Goal: Information Seeking & Learning: Learn about a topic

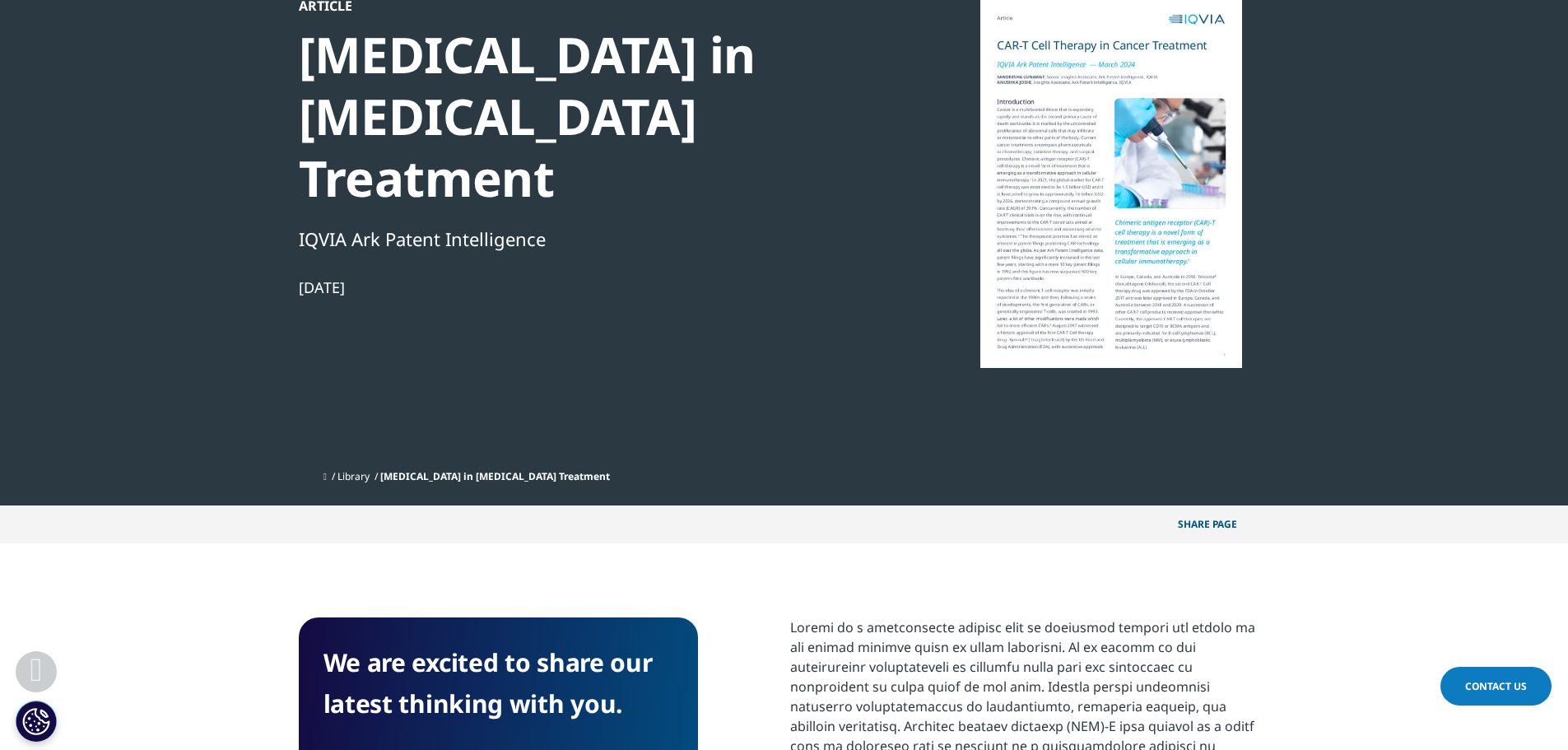
scroll to position [83, 0]
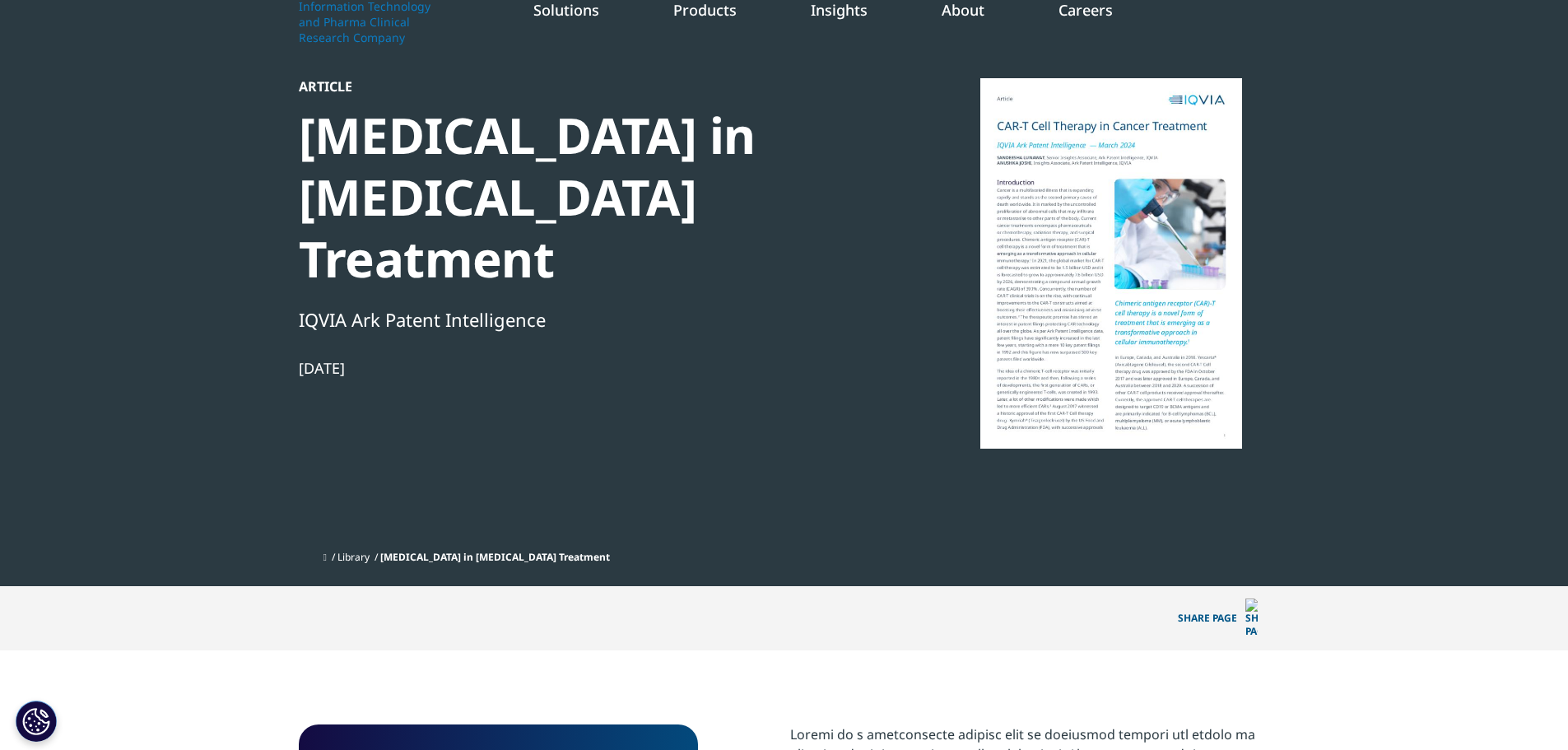
click at [1104, 342] on div at bounding box center [1111, 263] width 318 height 371
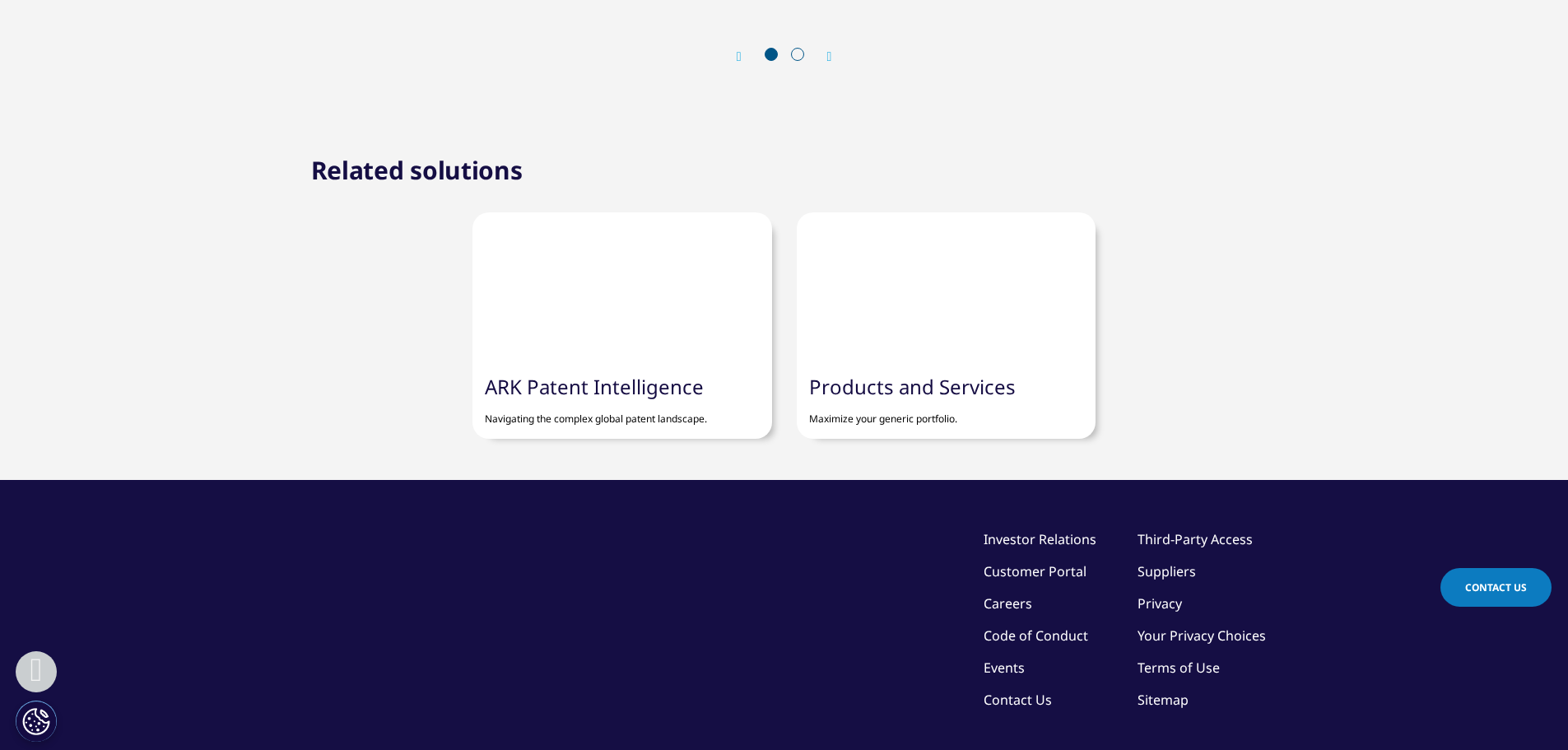
scroll to position [1997, 0]
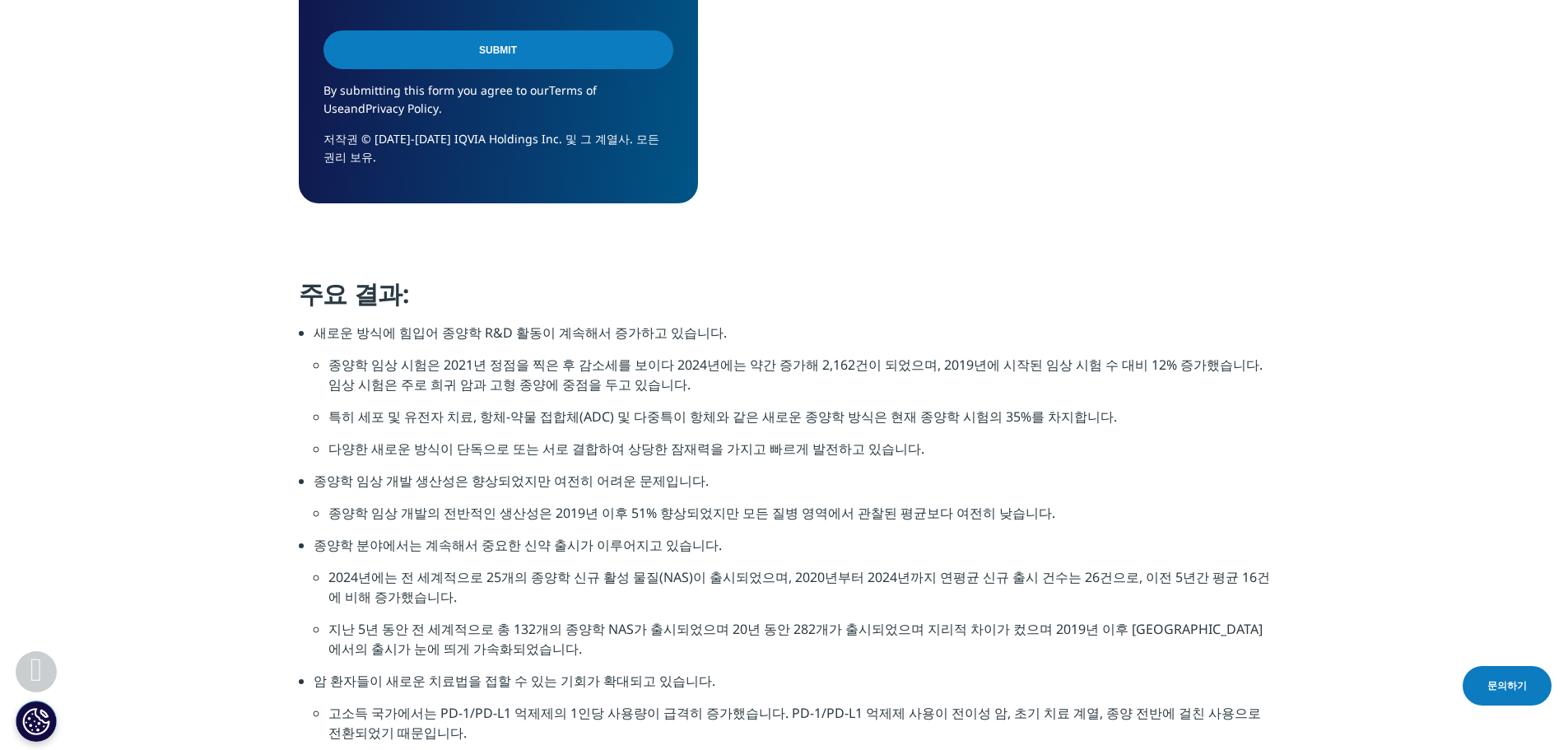
scroll to position [1482, 0]
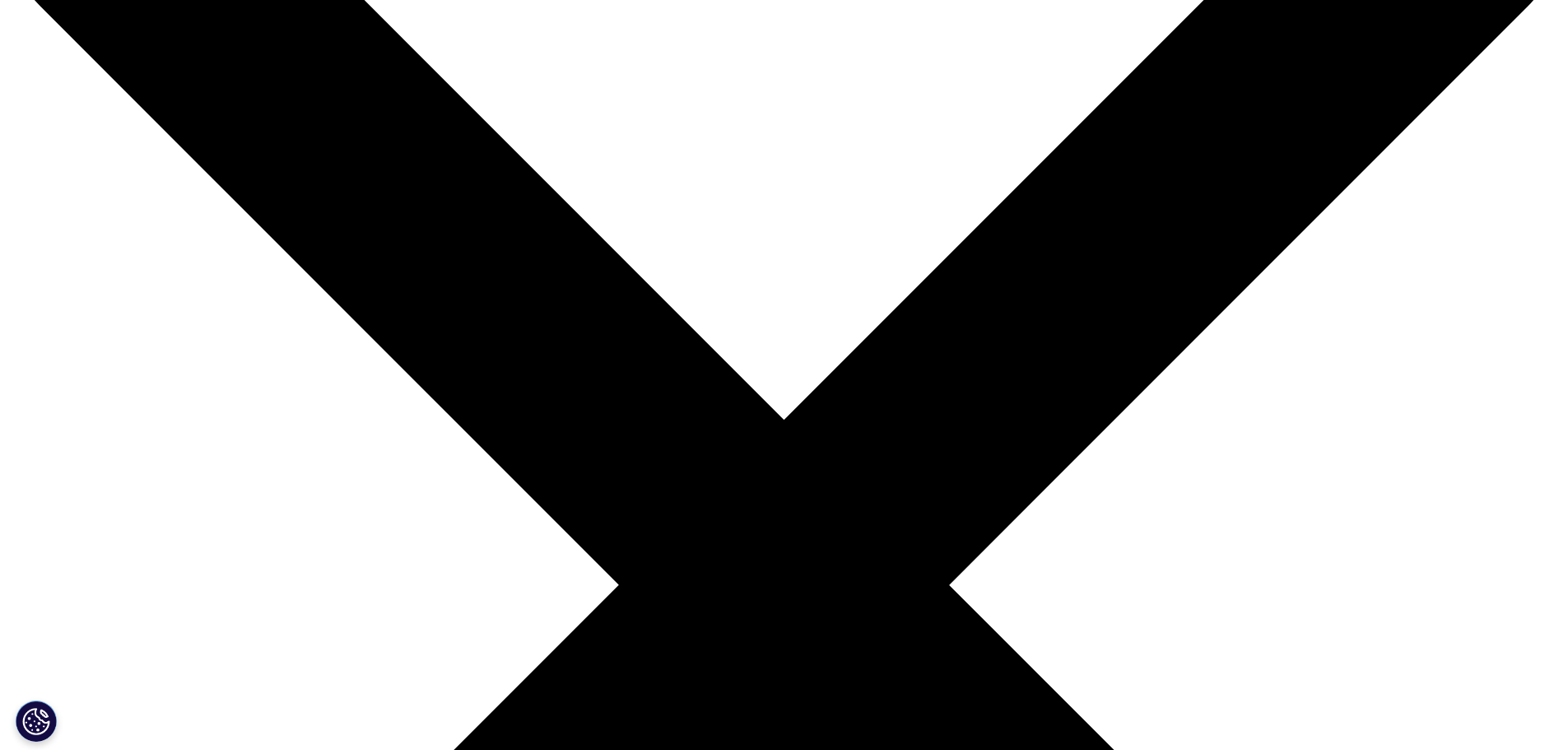
scroll to position [185, 0]
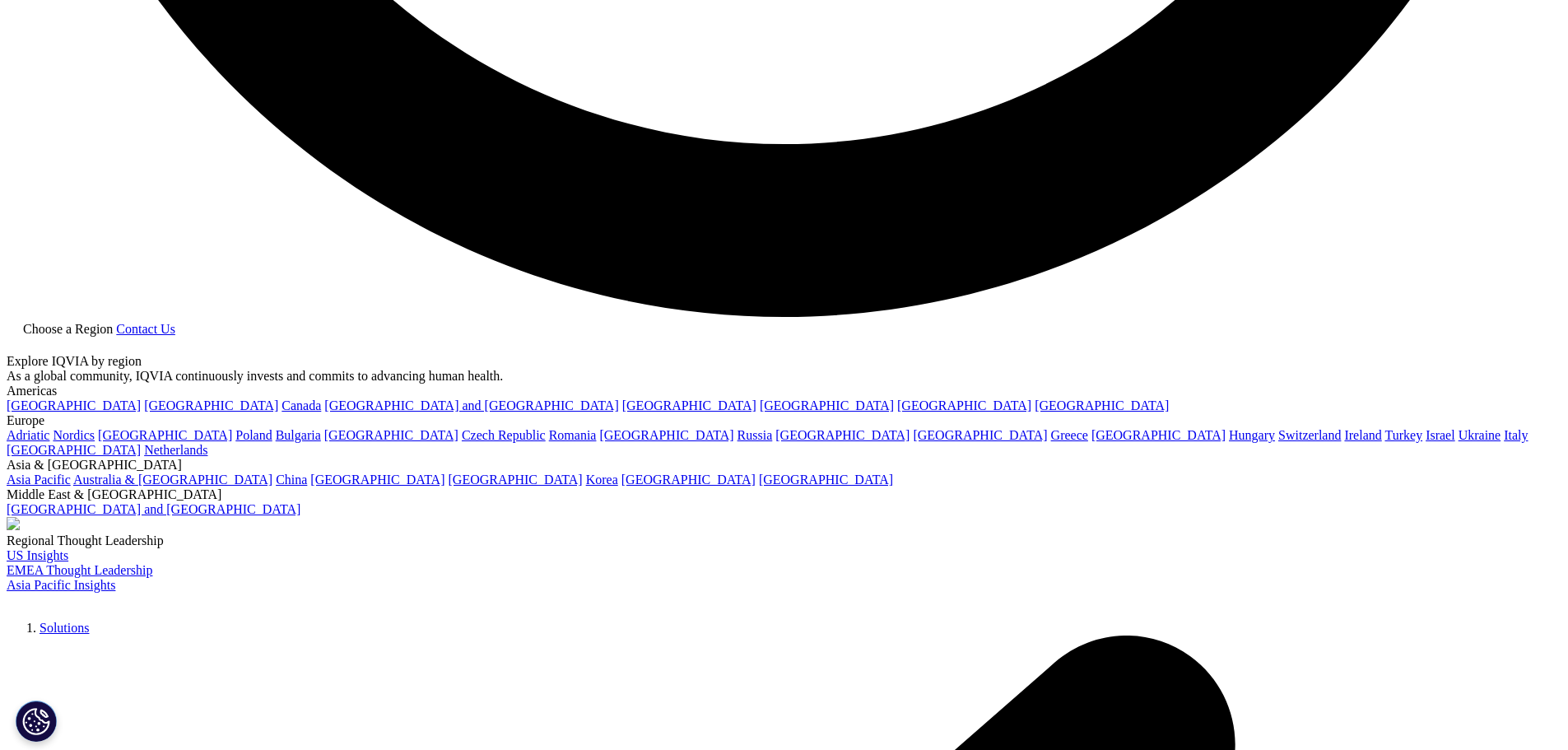
scroll to position [4610, 0]
